Goal: Find specific page/section: Find specific page/section

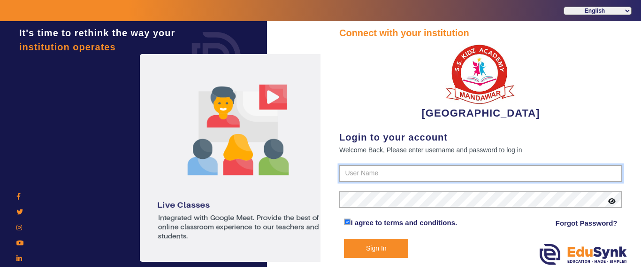
type input "9928895959"
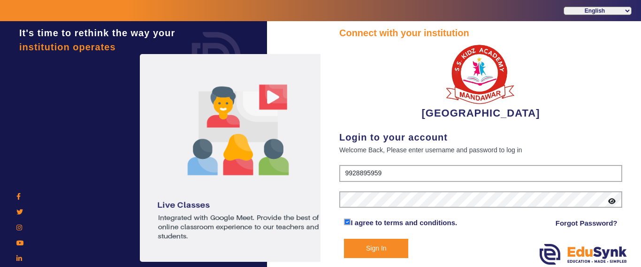
click at [381, 245] on button "Sign In" at bounding box center [376, 247] width 64 height 19
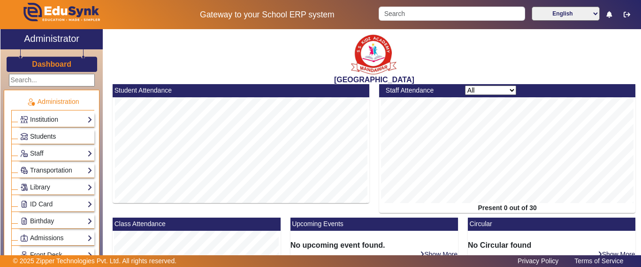
click at [38, 136] on span "Students" at bounding box center [43, 136] width 26 height 8
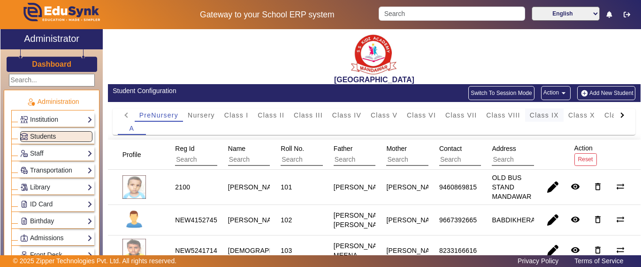
drag, startPoint x: 557, startPoint y: 112, endPoint x: 533, endPoint y: 138, distance: 35.5
click at [557, 112] on span "Class IX" at bounding box center [544, 115] width 29 height 7
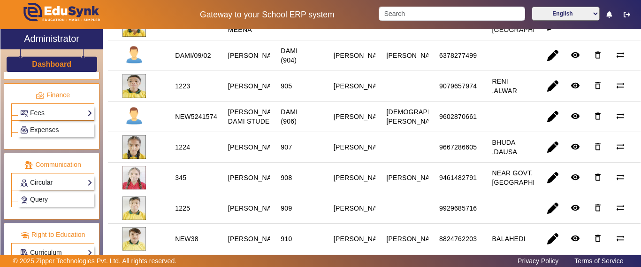
scroll to position [343, 0]
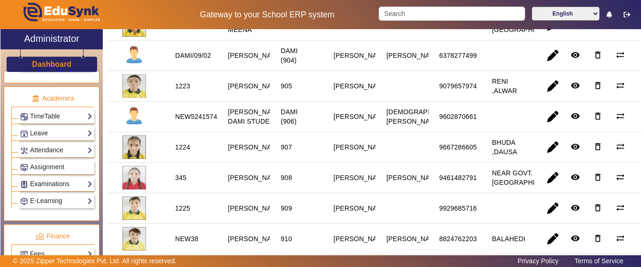
click at [43, 178] on link "Examinations" at bounding box center [56, 183] width 72 height 11
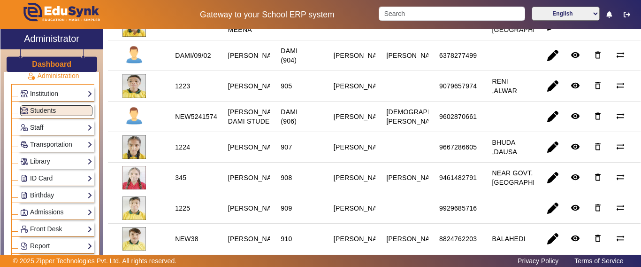
scroll to position [0, 0]
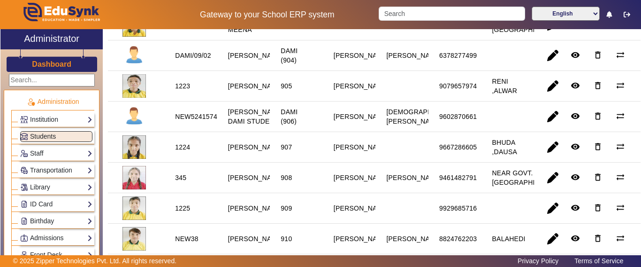
click at [49, 60] on h3 "Dashboard" at bounding box center [51, 64] width 39 height 9
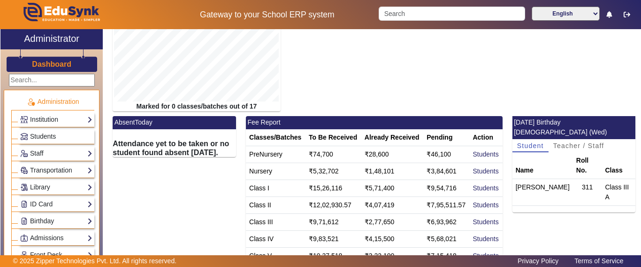
click at [39, 145] on div "Staff Teachers Non Teaching Staff Driver Support Staff" at bounding box center [52, 152] width 83 height 17
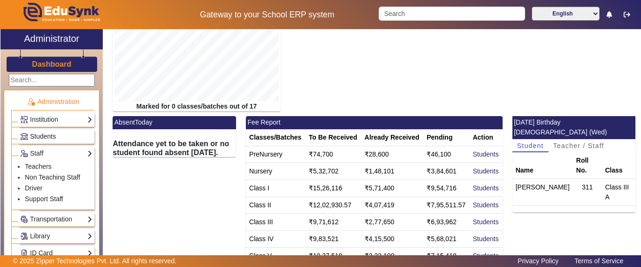
click at [41, 137] on span "Students" at bounding box center [43, 136] width 26 height 8
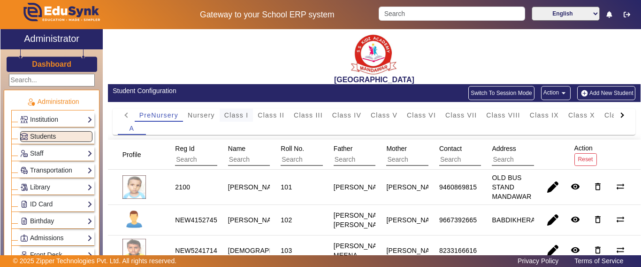
click at [242, 116] on span "Class I" at bounding box center [236, 115] width 24 height 7
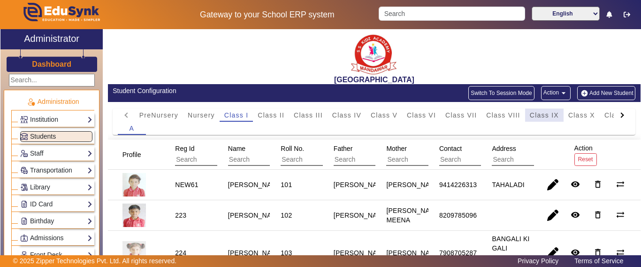
click at [557, 112] on span "Class IX" at bounding box center [544, 115] width 29 height 7
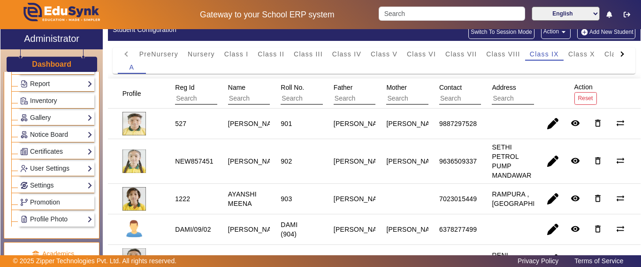
scroll to position [282, 0]
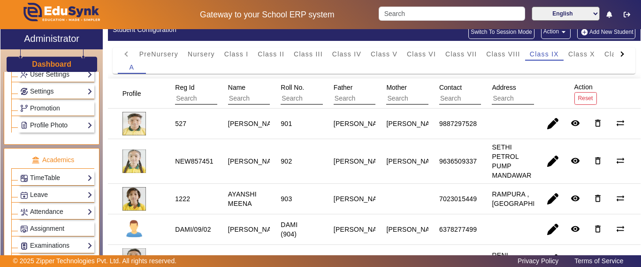
click at [50, 125] on link "Profile Photo" at bounding box center [56, 125] width 72 height 11
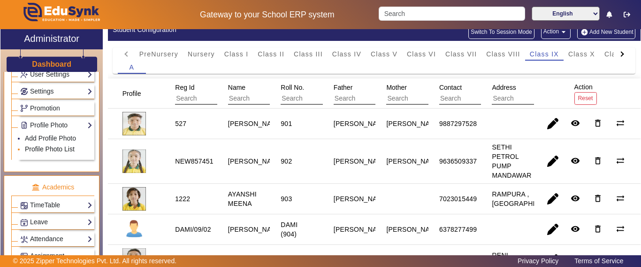
click at [45, 148] on link "Profile Photo List" at bounding box center [50, 149] width 50 height 8
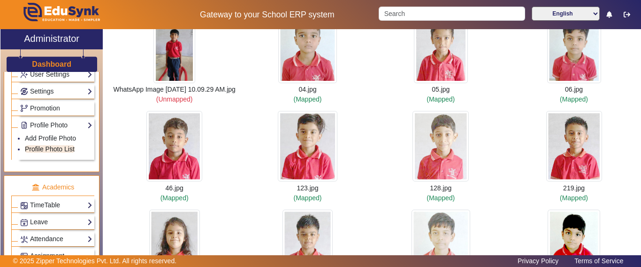
scroll to position [94, 0]
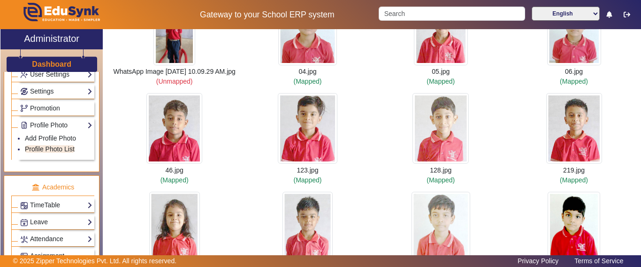
drag, startPoint x: 313, startPoint y: 136, endPoint x: 360, endPoint y: 110, distance: 53.6
click at [360, 110] on div "123.jpg (Mapped)" at bounding box center [307, 139] width 133 height 92
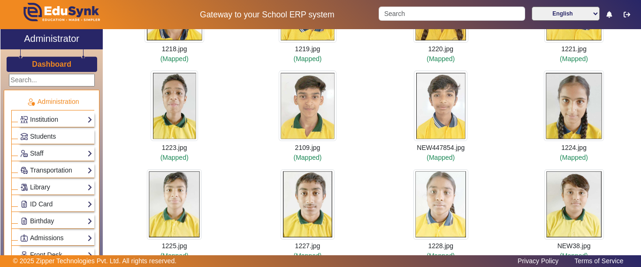
scroll to position [5621, 0]
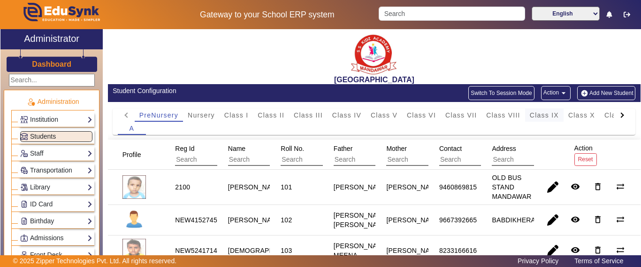
click at [552, 117] on span "Class IX" at bounding box center [544, 115] width 29 height 7
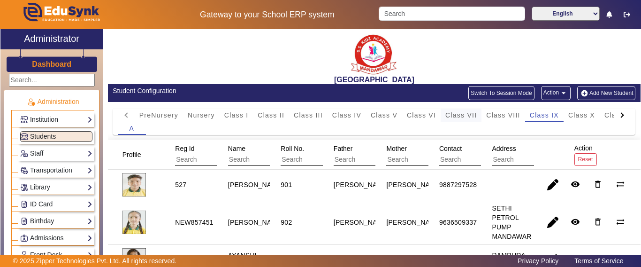
click at [469, 114] on span "Class VII" at bounding box center [460, 115] width 31 height 7
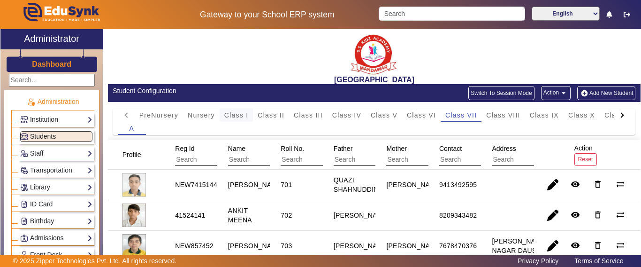
click at [238, 116] on span "Class I" at bounding box center [236, 115] width 24 height 7
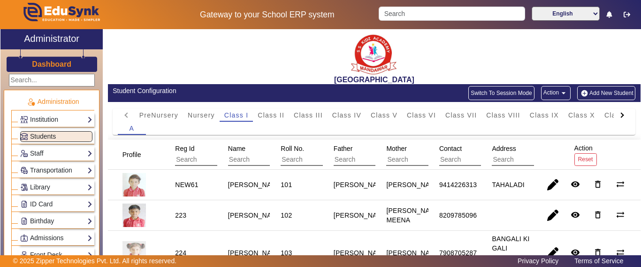
click at [257, 161] on input "text" at bounding box center [270, 159] width 84 height 12
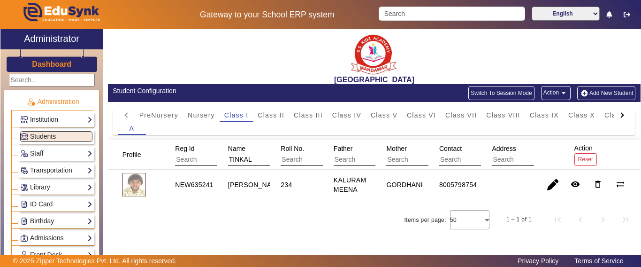
click at [211, 184] on div "NEW635241" at bounding box center [194, 184] width 45 height 16
click at [214, 184] on div "NEW635241" at bounding box center [194, 184] width 45 height 16
drag, startPoint x: 214, startPoint y: 184, endPoint x: 185, endPoint y: 182, distance: 29.1
click at [185, 182] on div "NEW635241" at bounding box center [194, 184] width 45 height 16
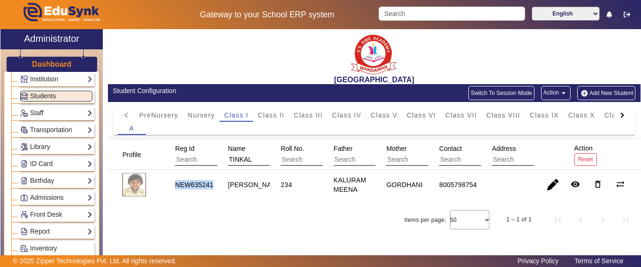
scroll to position [94, 0]
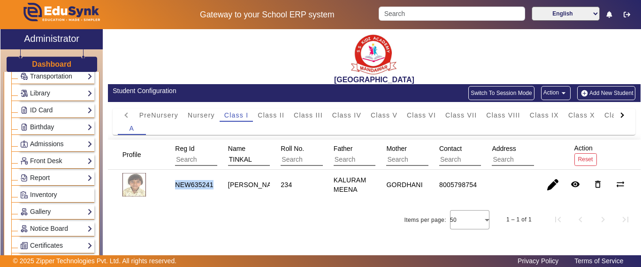
click at [622, 114] on div at bounding box center [621, 114] width 5 height 5
click at [622, 114] on mat-tab-header "PreNursery Nursery Class I Class II Class III Class IV Class V Class VI Class V…" at bounding box center [374, 114] width 513 height 13
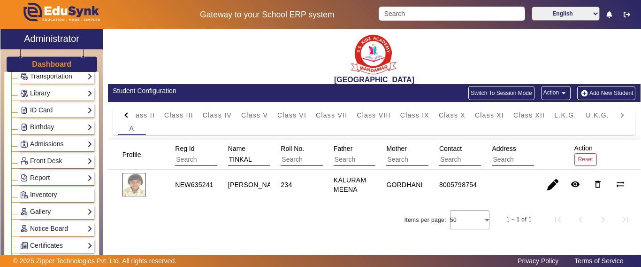
click at [622, 114] on mat-tab-header "PreNursery Nursery Class I Class II Class III Class IV Class V Class VI Class V…" at bounding box center [374, 114] width 513 height 13
click at [604, 114] on span "U.K.G." at bounding box center [597, 115] width 23 height 7
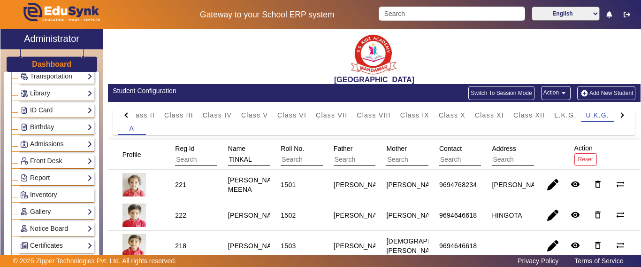
drag, startPoint x: 253, startPoint y: 160, endPoint x: 205, endPoint y: 160, distance: 48.8
click at [205, 160] on mat-header-row "Profile Reg Id Name TINKAL Roll No. Father Mother Contact Address Action Reset" at bounding box center [374, 154] width 533 height 30
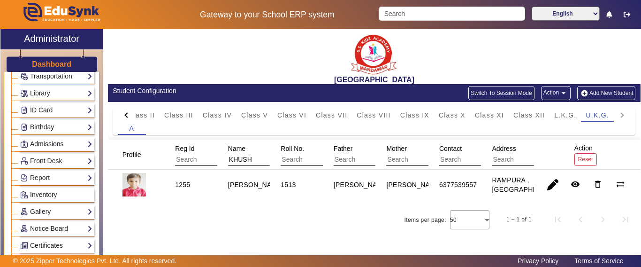
drag, startPoint x: 262, startPoint y: 159, endPoint x: 213, endPoint y: 160, distance: 49.8
click at [213, 160] on mat-header-row "Profile Reg Id Name KHUSH Roll No. Father Mother Contact Address Action Reset" at bounding box center [374, 154] width 533 height 30
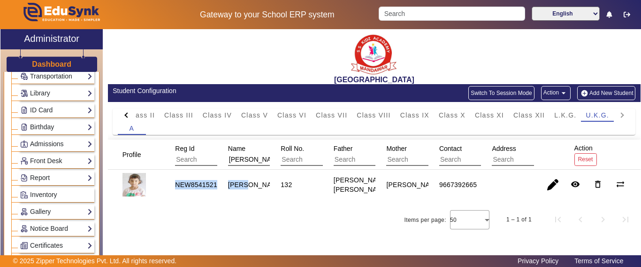
drag, startPoint x: 172, startPoint y: 185, endPoint x: 218, endPoint y: 191, distance: 45.9
click at [218, 191] on mat-row "NEW8541521 SARA SAINI 132 RINKESH KUMAR SAINI JYOTI SAINI 9667392665 remove_red…" at bounding box center [374, 184] width 533 height 30
click at [218, 191] on mat-cell "SARA SAINI" at bounding box center [243, 184] width 53 height 30
drag, startPoint x: 212, startPoint y: 189, endPoint x: 176, endPoint y: 190, distance: 35.2
click at [176, 190] on mat-row "NEW8541521 SARA SAINI 132 RINKESH KUMAR SAINI JYOTI SAINI 9667392665 remove_red…" at bounding box center [374, 184] width 533 height 30
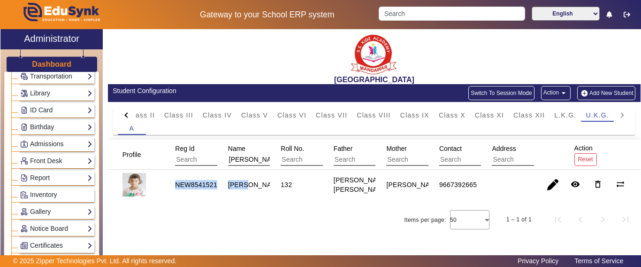
click at [187, 189] on div "NEW8541521" at bounding box center [196, 184] width 42 height 9
drag, startPoint x: 168, startPoint y: 184, endPoint x: 217, endPoint y: 186, distance: 48.8
click at [217, 186] on mat-row "NEW8541521 SARA SAINI 132 RINKESH KUMAR SAINI JYOTI SAINI 9667392665 remove_red…" at bounding box center [374, 184] width 533 height 30
copy div "NEW8541521"
click at [568, 121] on span "L.K.G." at bounding box center [565, 114] width 22 height 13
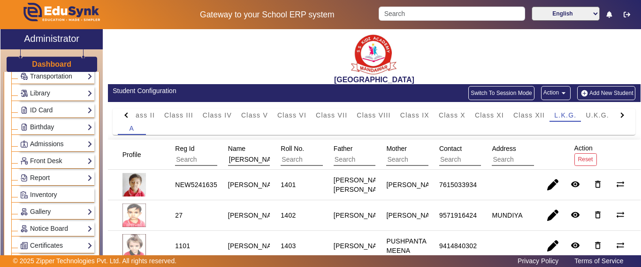
drag, startPoint x: 252, startPoint y: 163, endPoint x: 214, endPoint y: 158, distance: 38.8
click at [214, 158] on mat-header-row "Profile Reg Id Name SARA Roll No. Father Mother Contact Address Action Reset" at bounding box center [374, 154] width 533 height 30
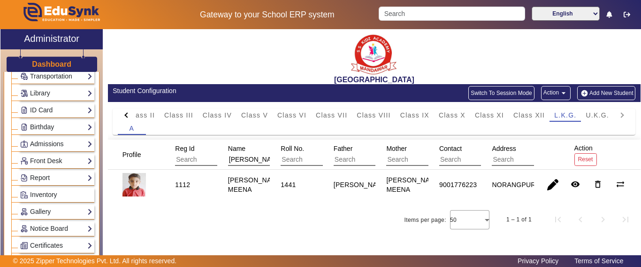
type input "YUVRAJ"
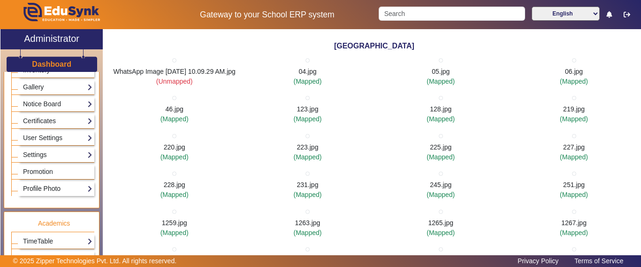
scroll to position [235, 0]
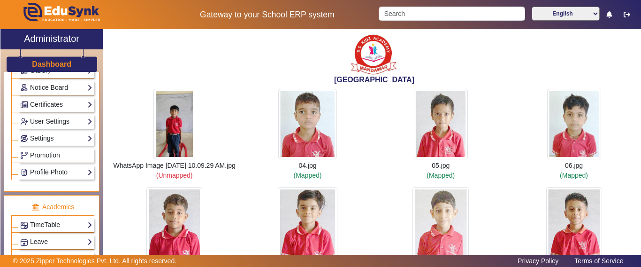
click at [46, 170] on link "Profile Photo" at bounding box center [56, 172] width 72 height 11
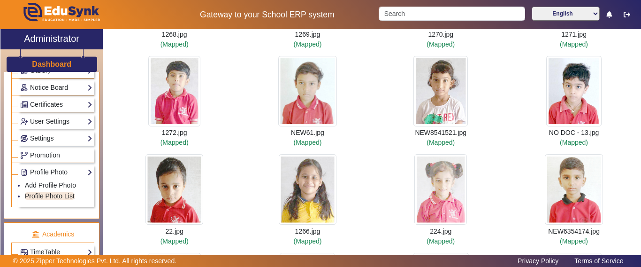
scroll to position [1704, 0]
